Goal: Task Accomplishment & Management: Use online tool/utility

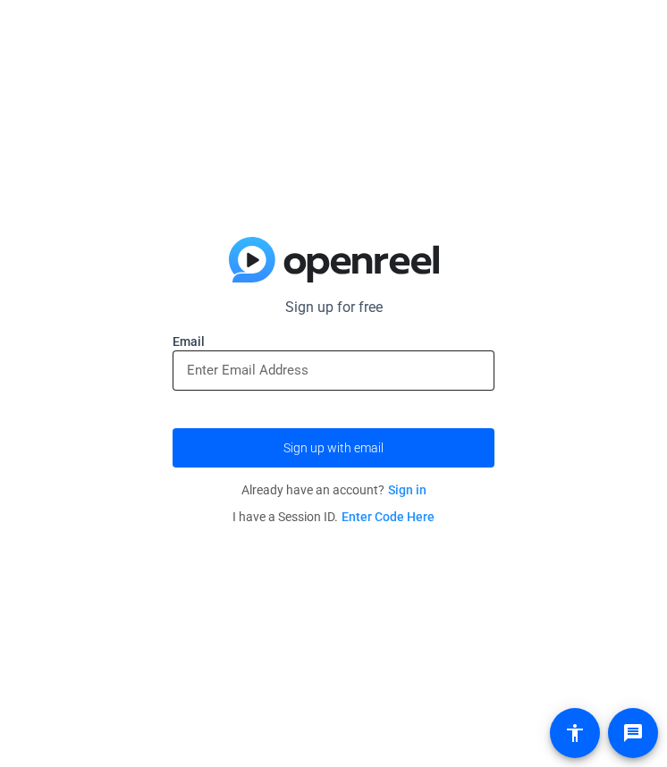
click at [258, 363] on input "email" at bounding box center [333, 369] width 293 height 21
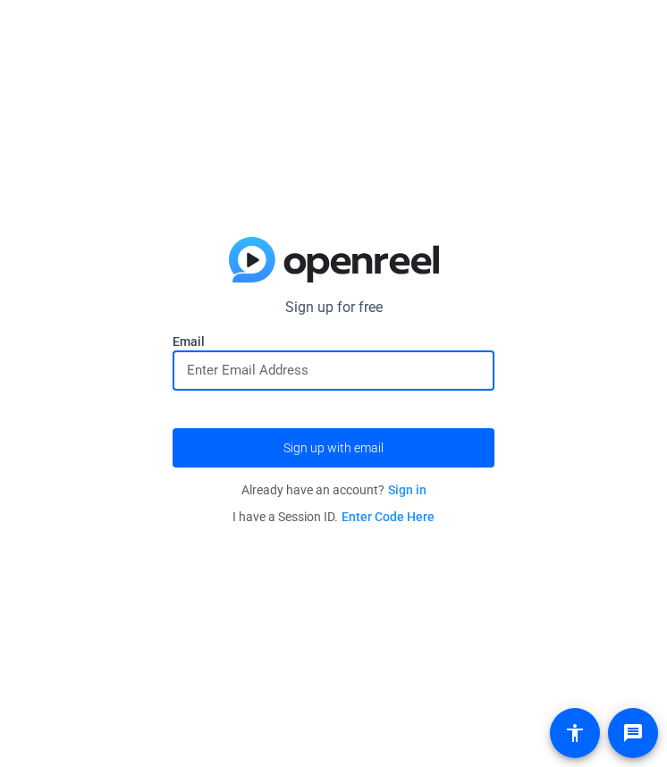
type input "lknipper22@gmail.com"
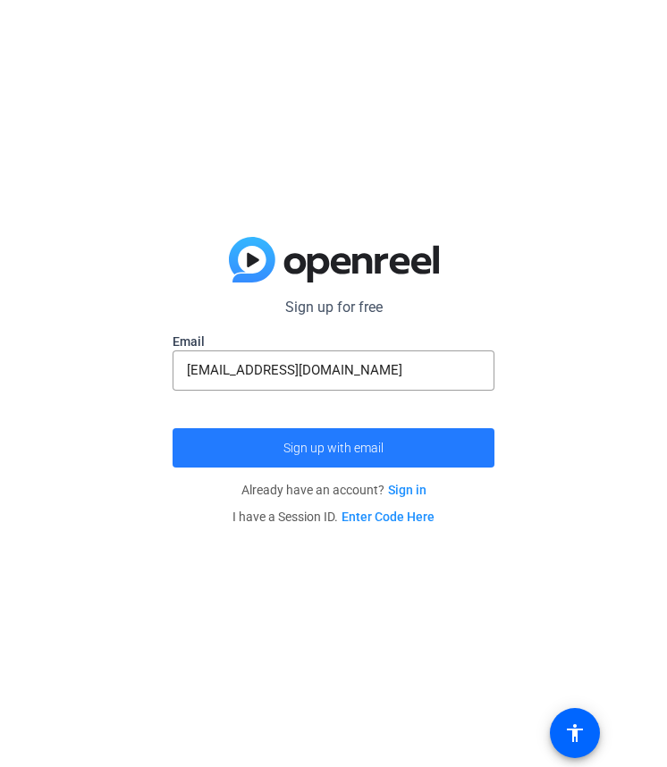
click at [309, 448] on span "Sign up with email" at bounding box center [333, 448] width 100 height 0
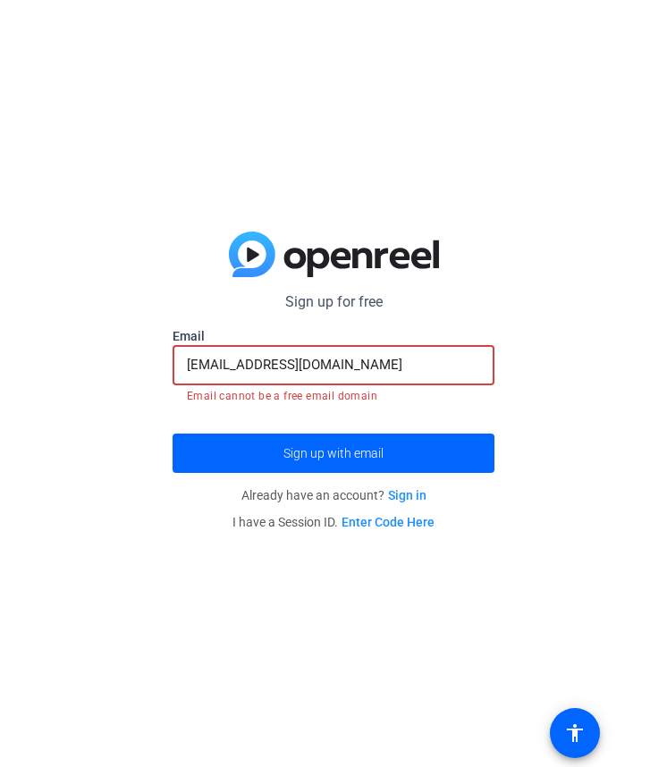
click at [351, 362] on input "lknipper22@gmail.com" at bounding box center [333, 364] width 293 height 21
click at [157, 433] on div "Sign up for free Email lknipper22@gmail.com Email cannot be a free email domain…" at bounding box center [333, 383] width 667 height 767
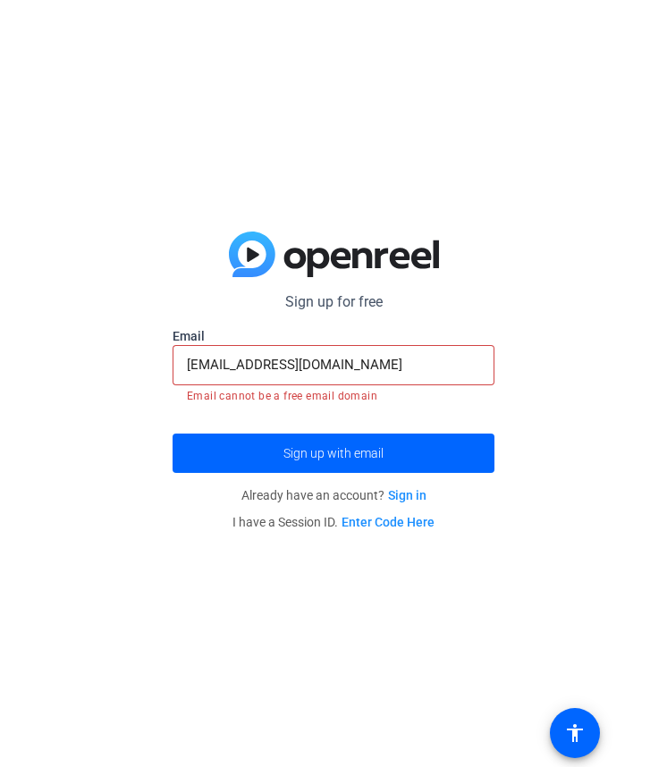
click at [337, 358] on input "lknipper22@gmail.com" at bounding box center [333, 364] width 293 height 21
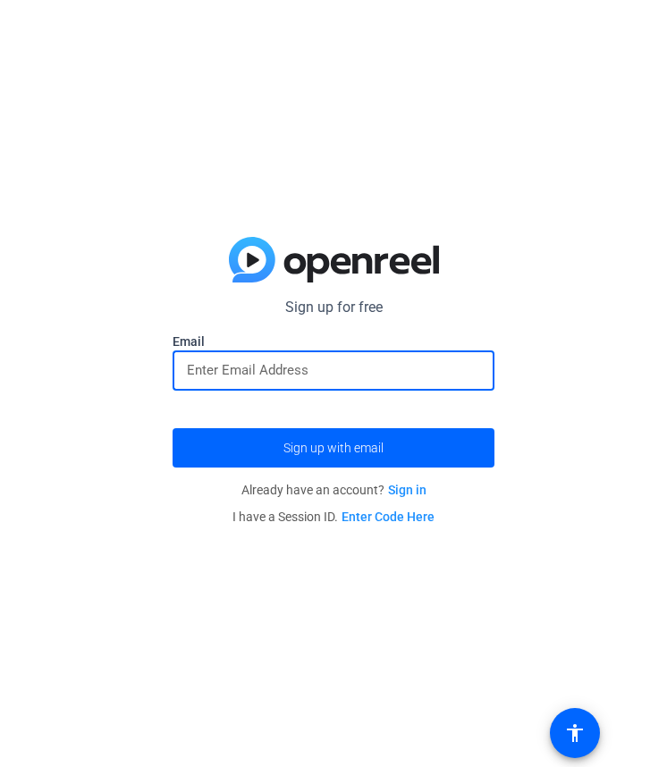
click at [301, 366] on input "email" at bounding box center [333, 369] width 293 height 21
type input "[EMAIL_ADDRESS][DOMAIN_NAME]"
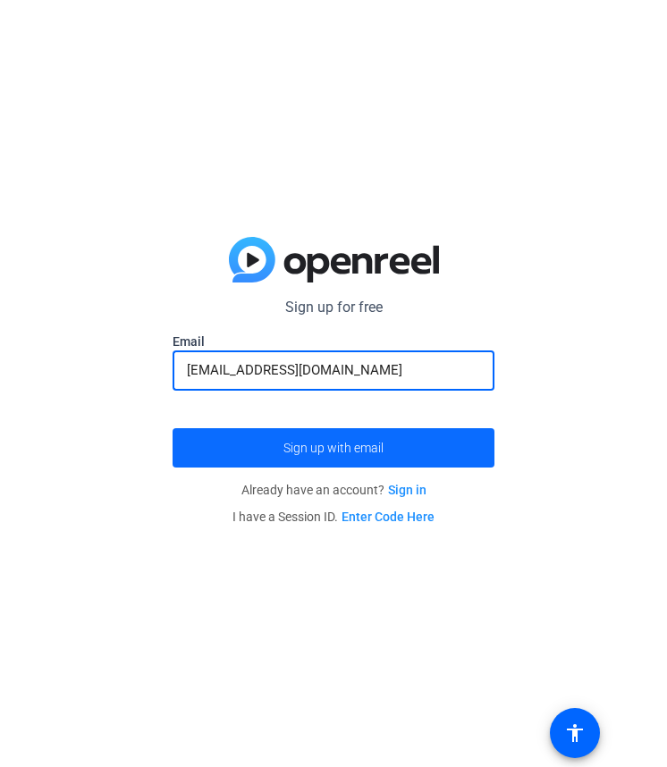
click at [314, 435] on span "submit" at bounding box center [334, 448] width 322 height 43
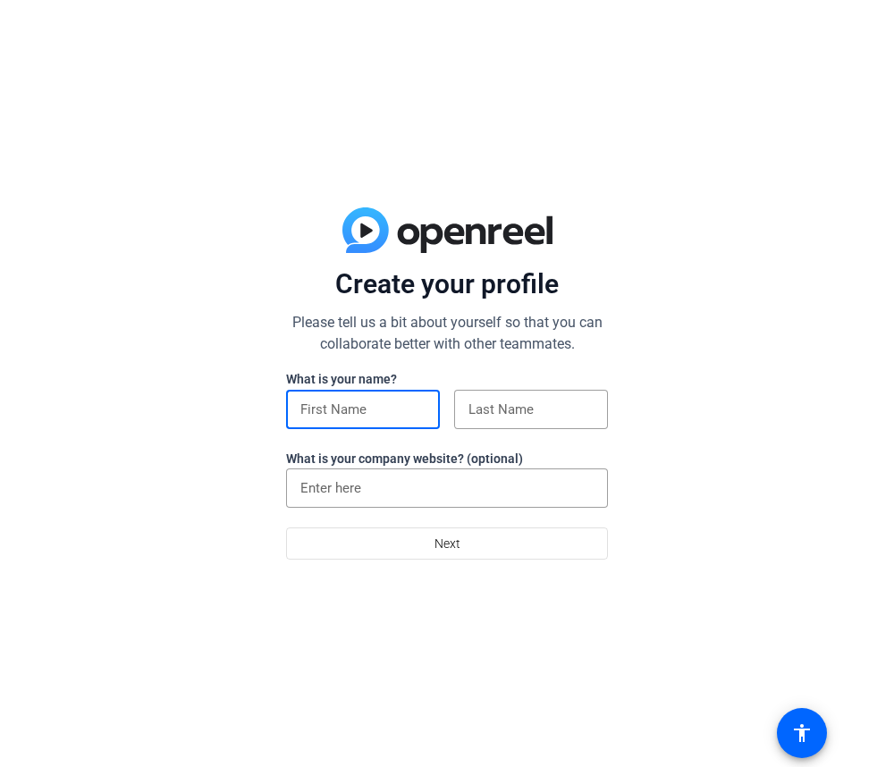
click at [393, 410] on input at bounding box center [362, 409] width 125 height 21
type input "Lainey"
type input "[PERSON_NAME]"
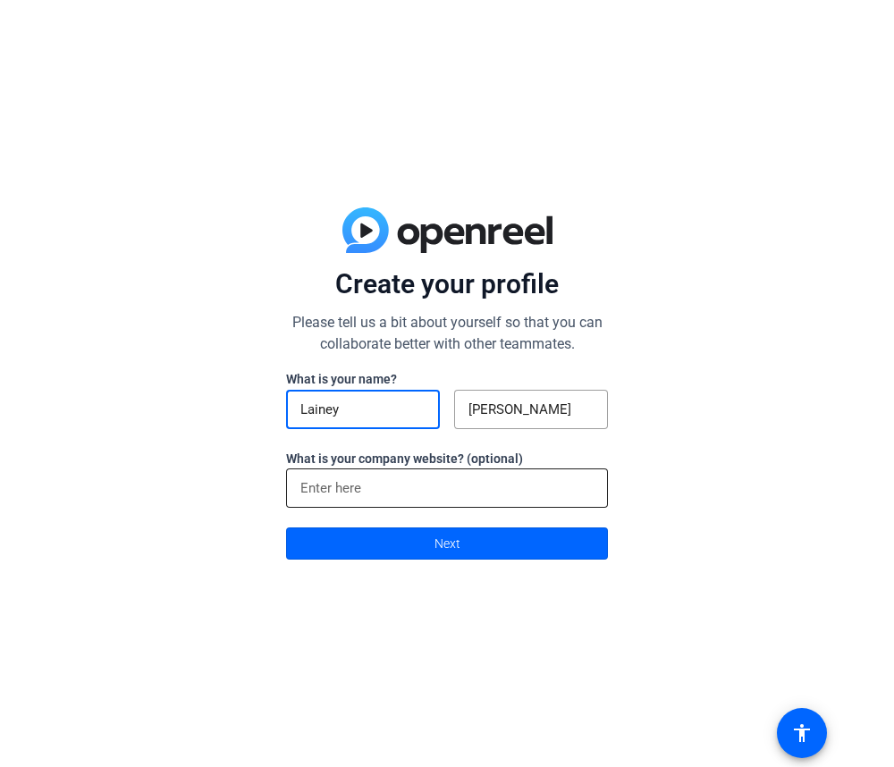
click at [382, 484] on input at bounding box center [446, 488] width 293 height 21
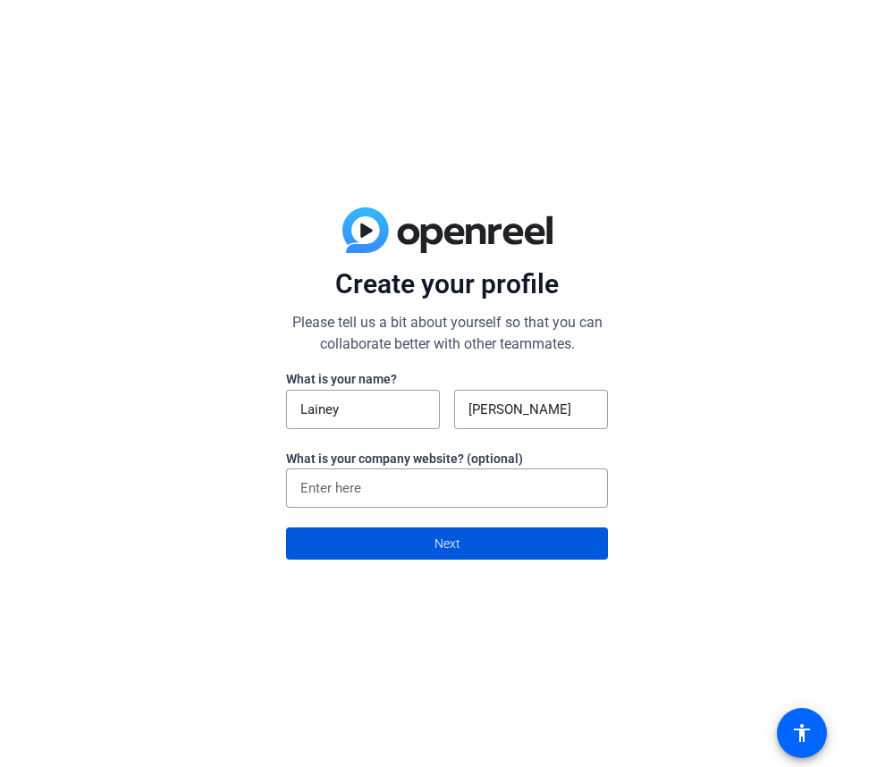
click at [412, 547] on span at bounding box center [447, 543] width 320 height 43
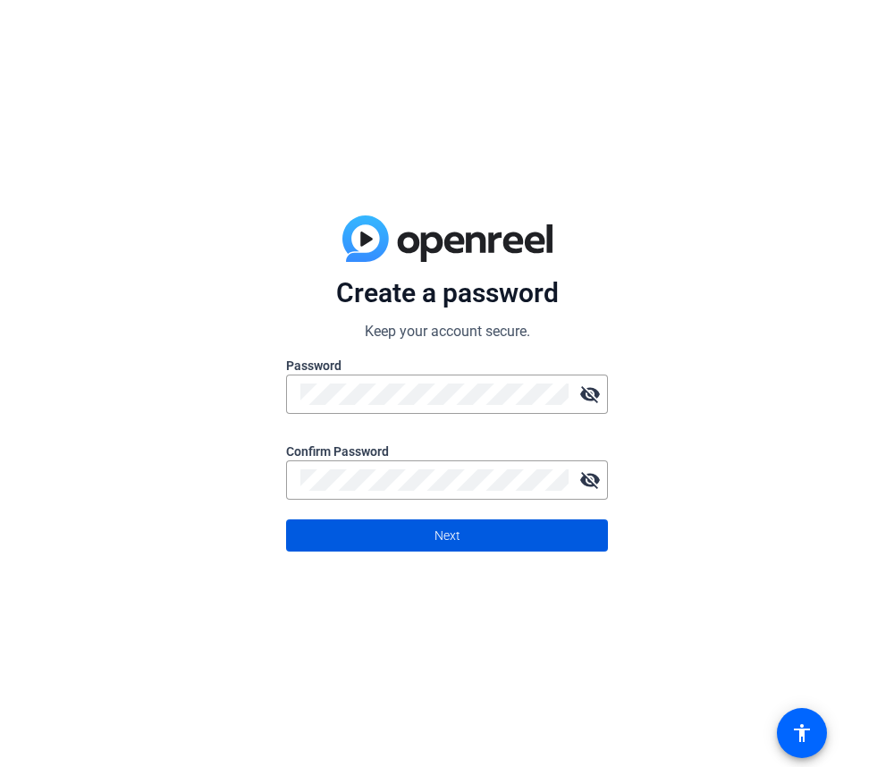
click at [406, 547] on span at bounding box center [447, 535] width 320 height 43
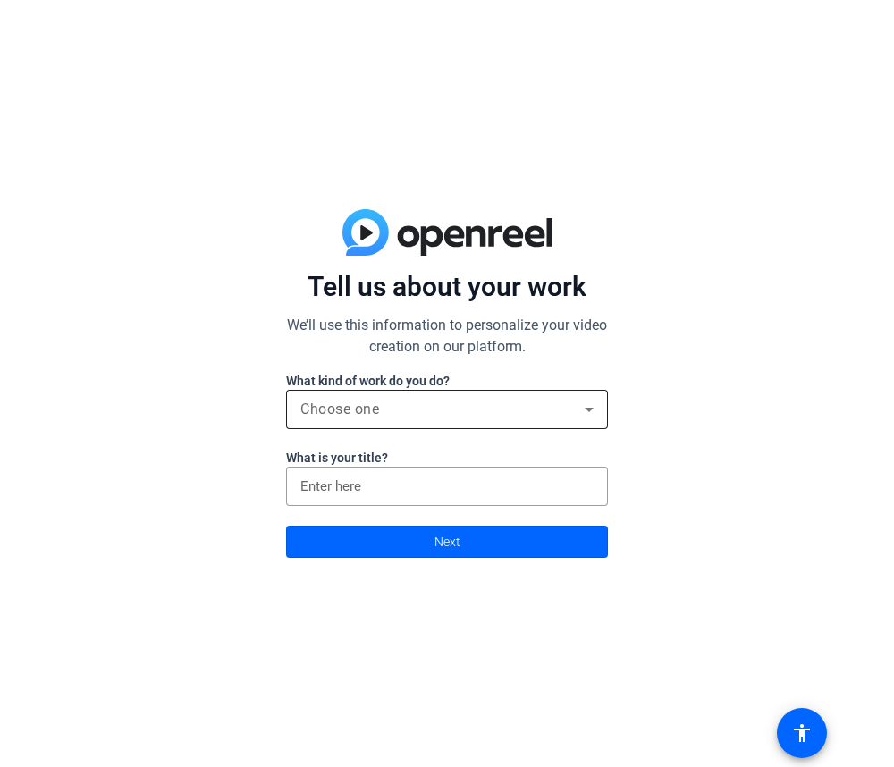
click at [389, 390] on div "Choose one" at bounding box center [446, 409] width 293 height 39
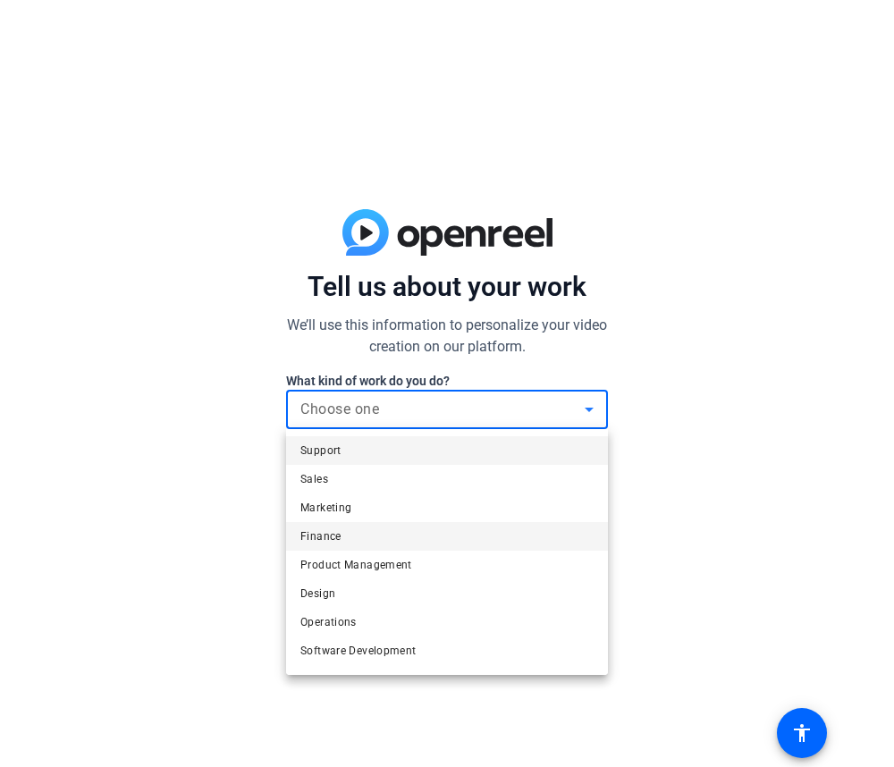
click at [371, 530] on mat-option "Finance" at bounding box center [447, 536] width 322 height 29
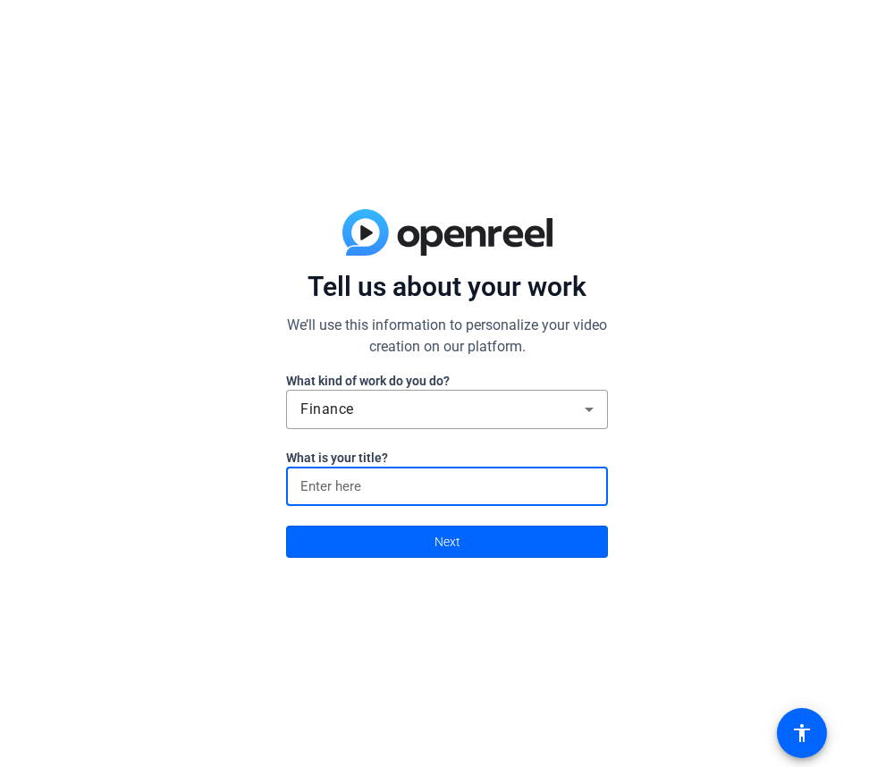
click at [368, 477] on input at bounding box center [446, 486] width 293 height 21
click at [386, 545] on span at bounding box center [447, 541] width 320 height 43
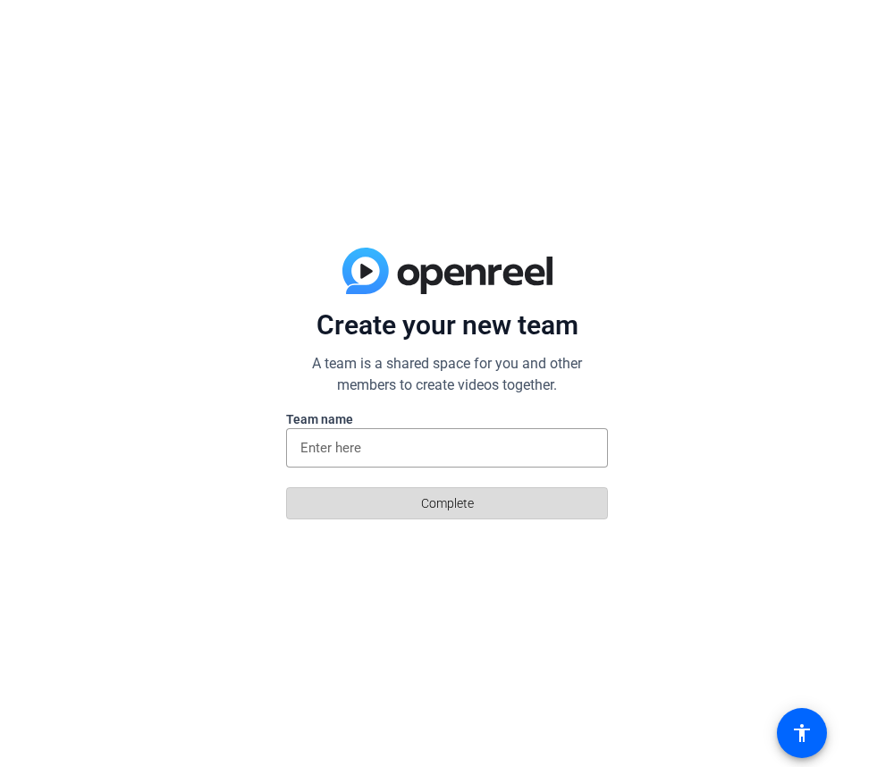
click at [392, 511] on span at bounding box center [447, 503] width 320 height 43
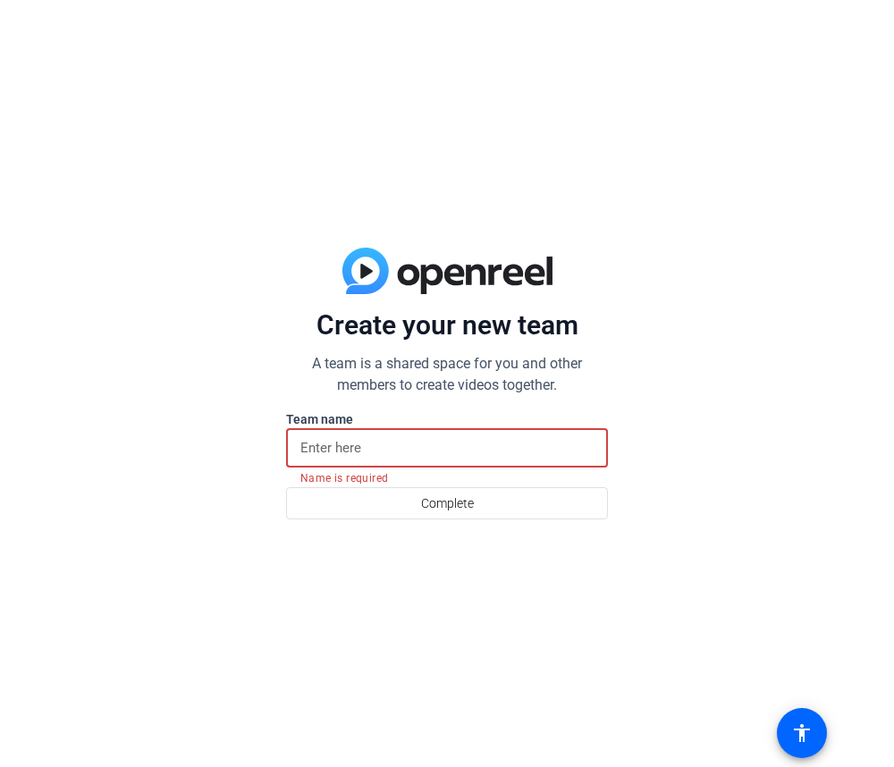
click at [373, 441] on input at bounding box center [446, 447] width 293 height 21
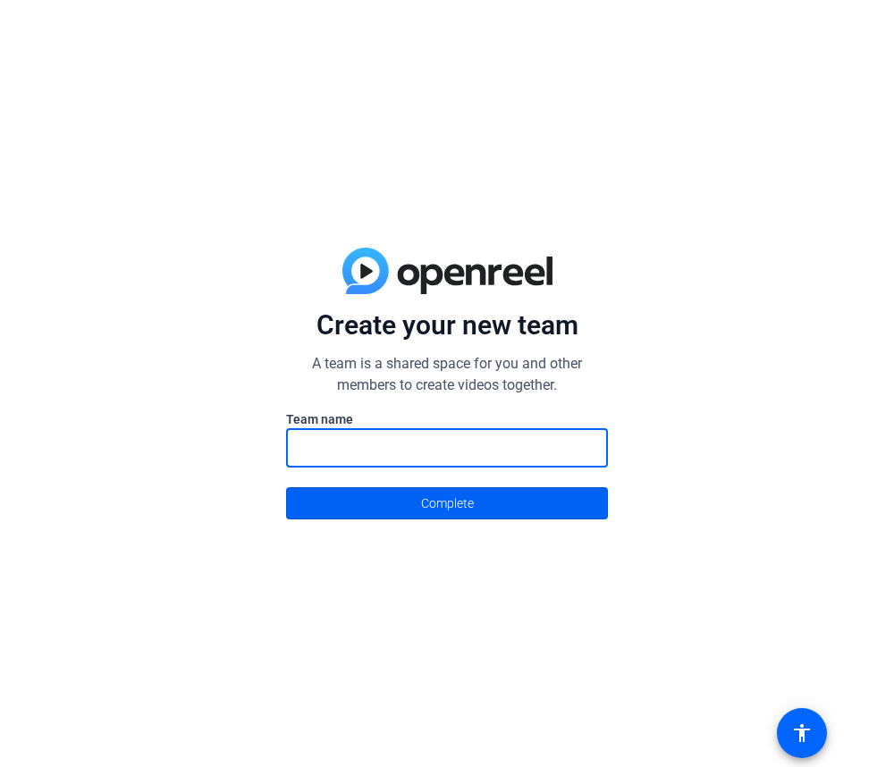
click at [370, 498] on span at bounding box center [447, 503] width 320 height 43
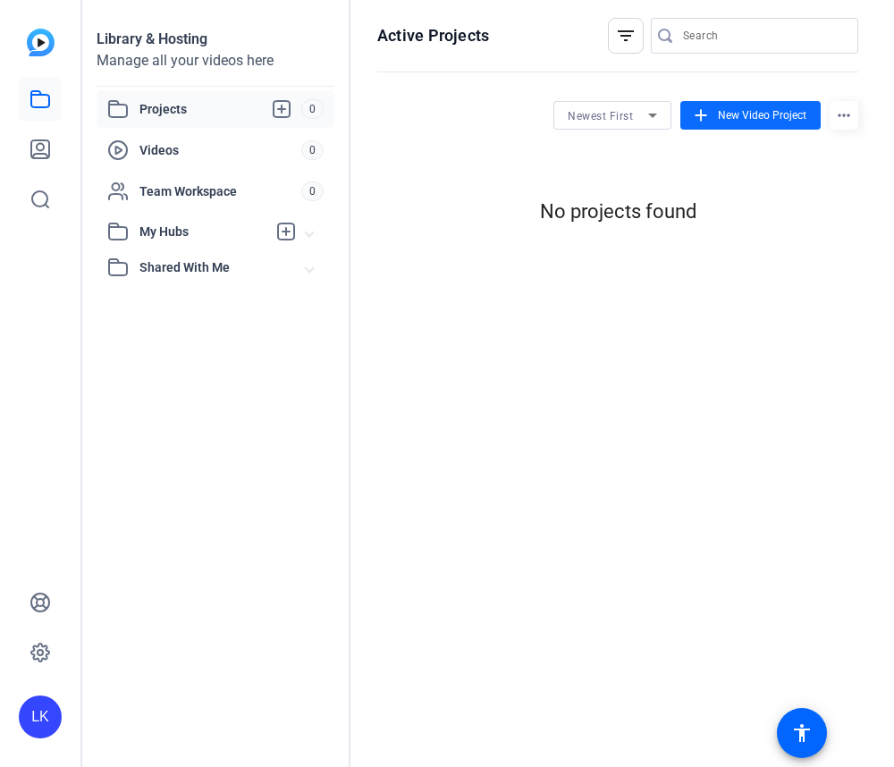
click at [769, 117] on span "New Video Project" at bounding box center [762, 115] width 89 height 16
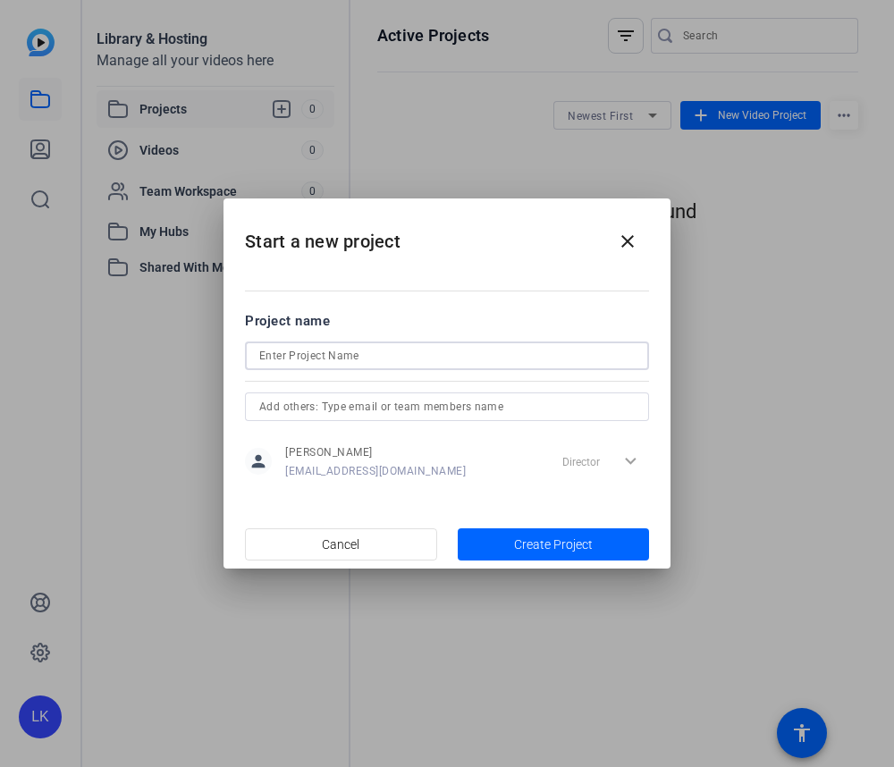
click at [366, 356] on input at bounding box center [447, 355] width 376 height 21
type input "Housing Assignmnets"
click at [516, 541] on span "Create Project" at bounding box center [553, 545] width 79 height 19
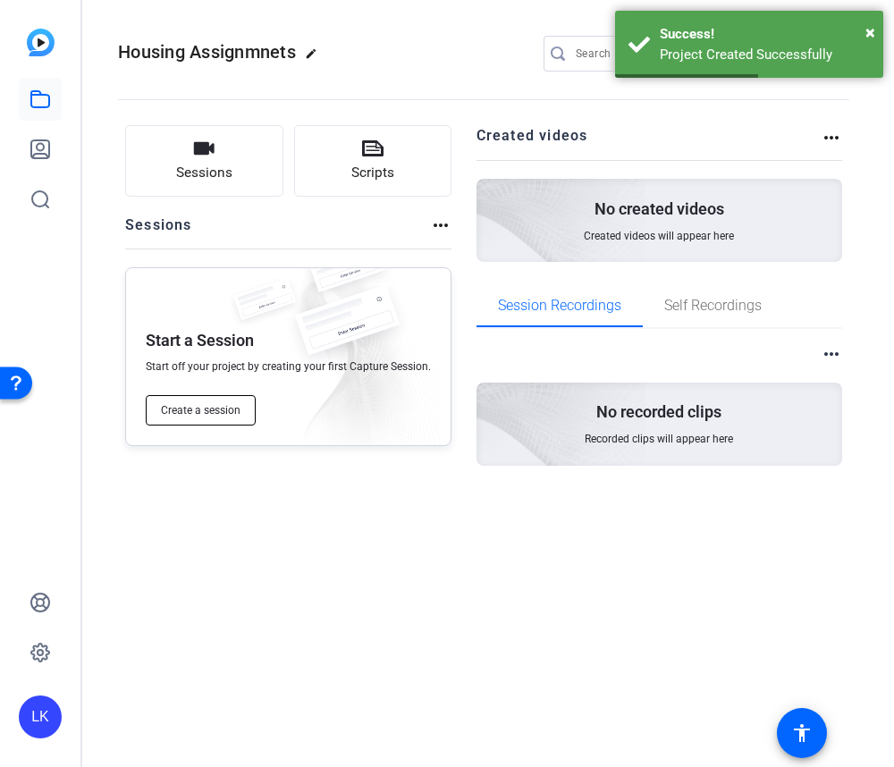
click at [234, 403] on span "Create a session" at bounding box center [201, 410] width 80 height 14
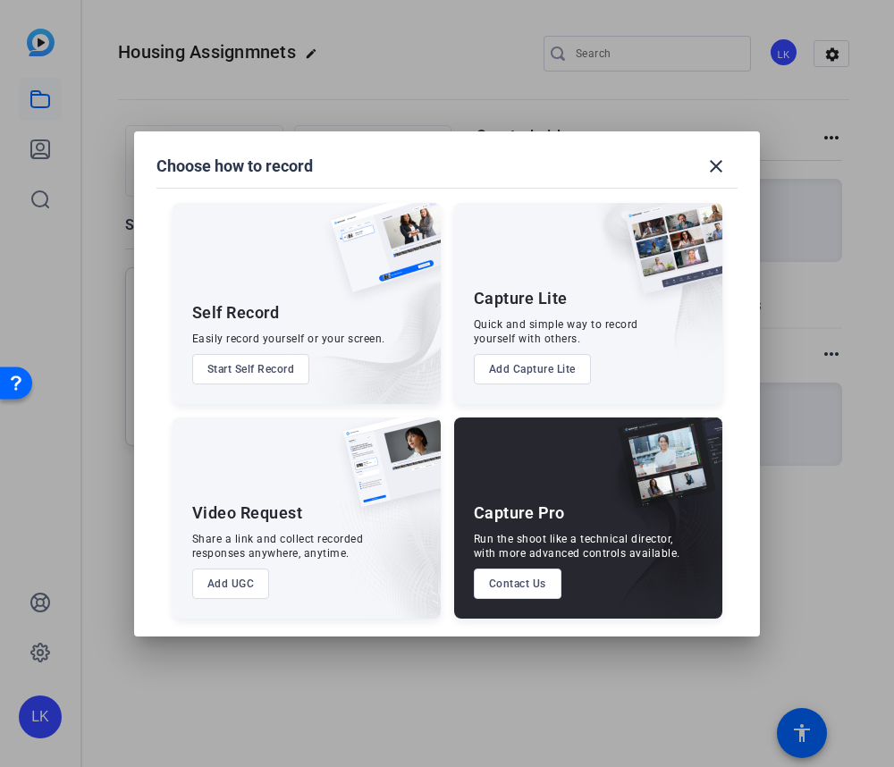
click at [283, 367] on button "Start Self Record" at bounding box center [251, 369] width 118 height 30
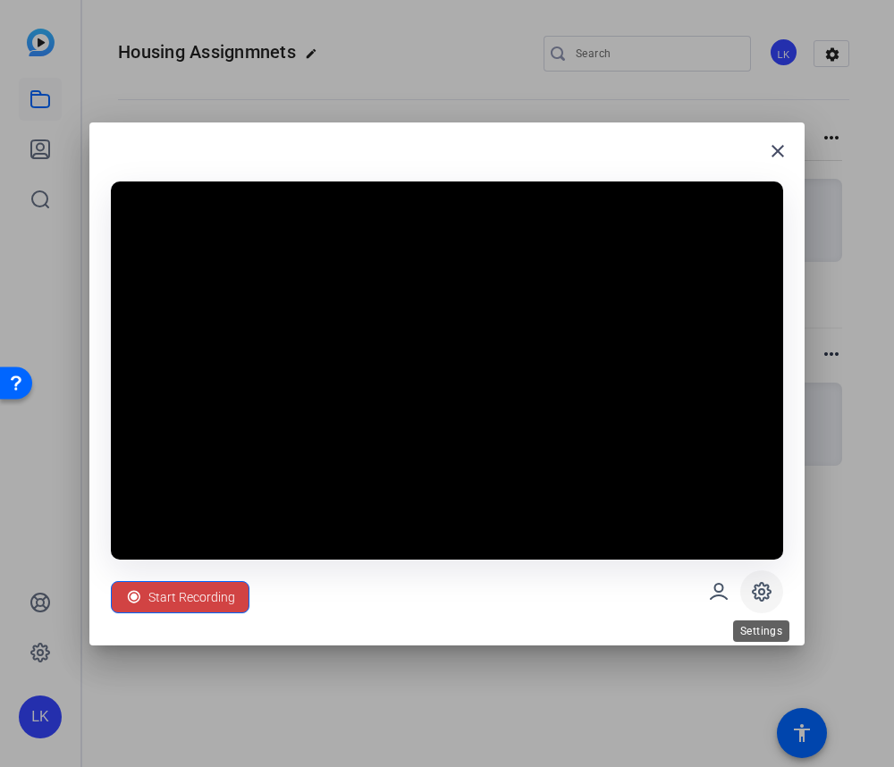
click at [762, 597] on icon at bounding box center [761, 591] width 21 height 21
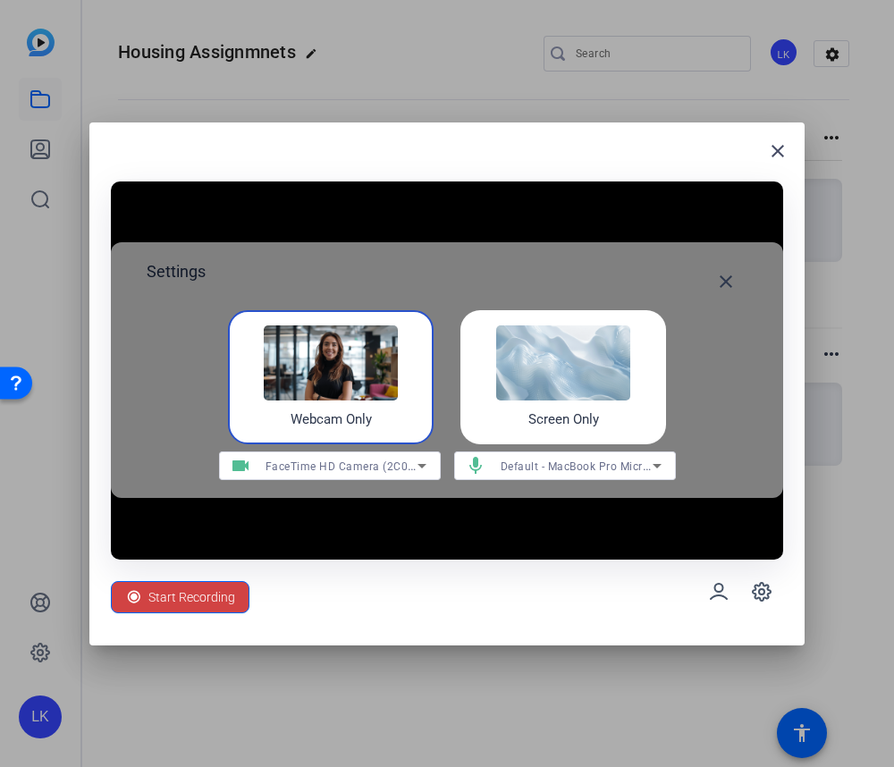
click at [552, 385] on img at bounding box center [563, 362] width 134 height 75
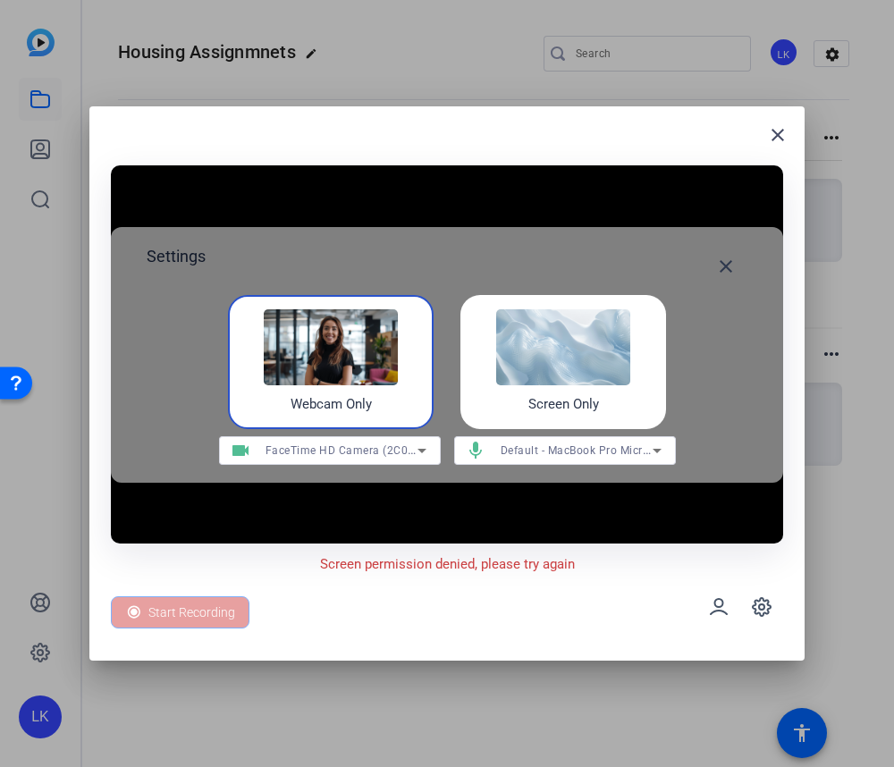
click at [536, 408] on h4 "Screen Only" at bounding box center [563, 404] width 71 height 21
